Goal: Find specific page/section: Find specific page/section

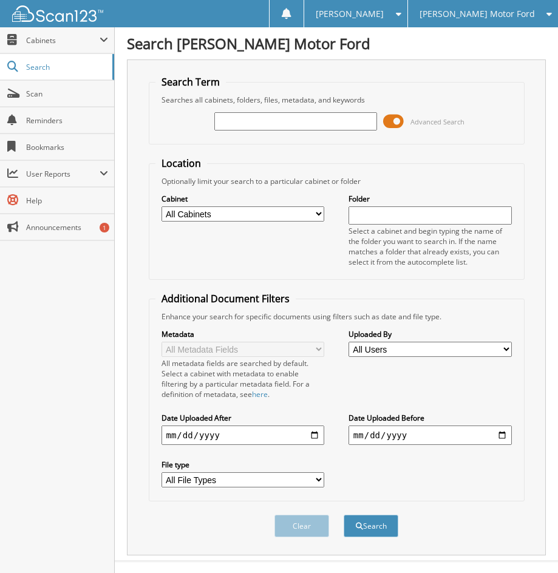
click at [293, 126] on input "text" at bounding box center [295, 121] width 163 height 18
click at [299, 127] on input "text" at bounding box center [295, 121] width 163 height 18
paste input "BD63600"
type input "BD63600"
click at [394, 122] on span at bounding box center [393, 121] width 21 height 18
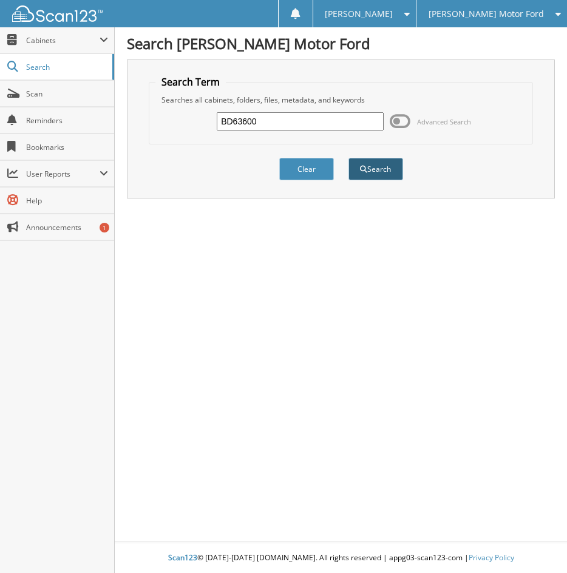
click at [390, 174] on button "Search" at bounding box center [375, 169] width 55 height 22
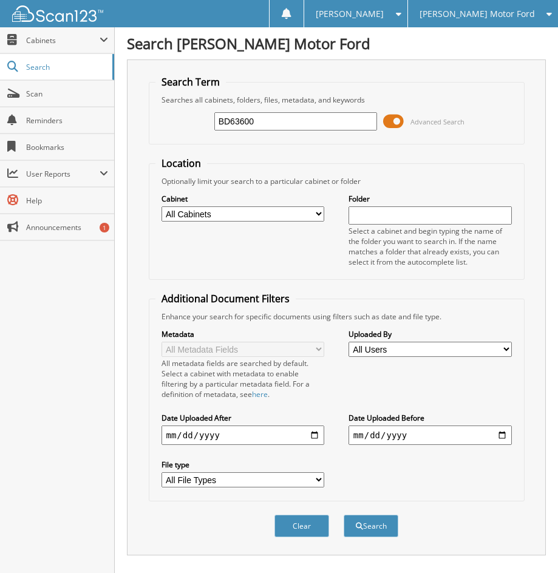
click at [396, 125] on span at bounding box center [393, 121] width 21 height 18
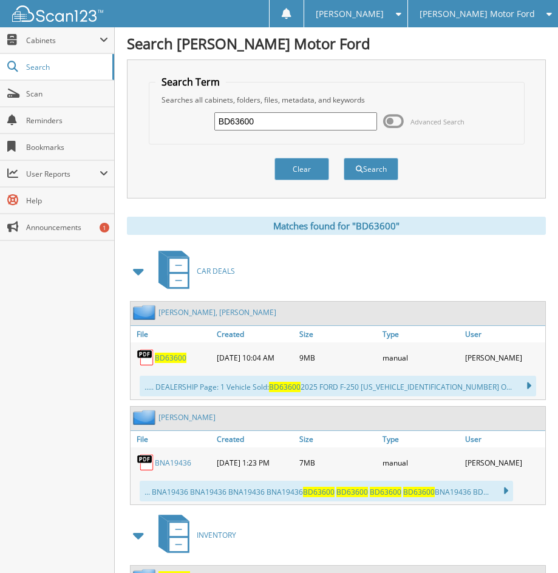
click at [169, 358] on span "BD63600" at bounding box center [171, 358] width 32 height 10
